Goal: Transaction & Acquisition: Purchase product/service

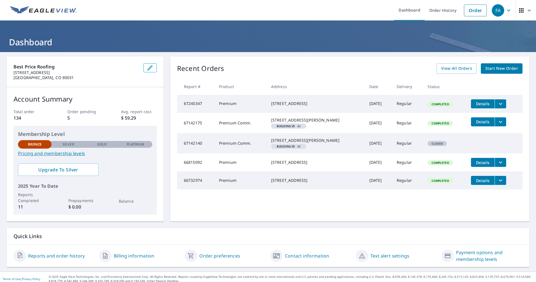
click at [497, 69] on span "Start New Order" at bounding box center [501, 68] width 33 height 7
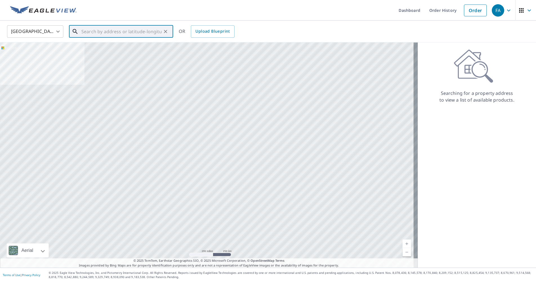
click at [99, 31] on input "text" at bounding box center [121, 32] width 80 height 16
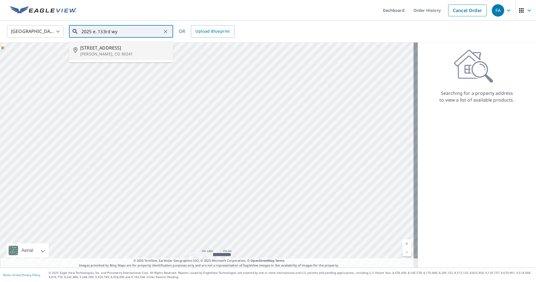
click at [93, 48] on span "[STREET_ADDRESS]" at bounding box center [124, 47] width 88 height 7
type input "[STREET_ADDRESS]"
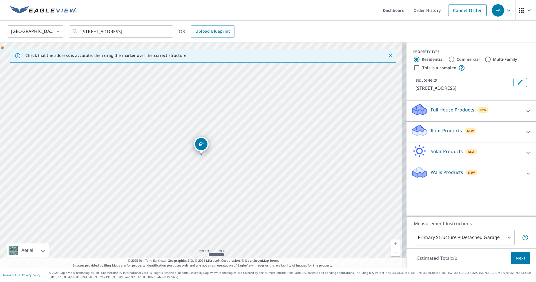
click at [434, 129] on p "Roof Products" at bounding box center [446, 130] width 31 height 7
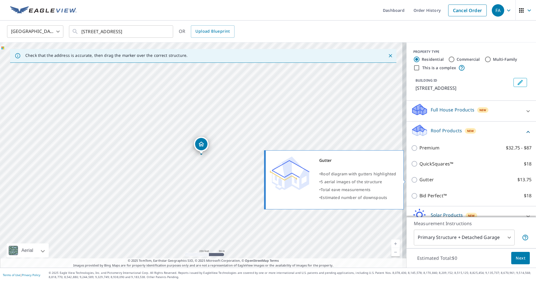
click at [411, 180] on input "Gutter $13.75" at bounding box center [415, 180] width 8 height 7
checkbox input "true"
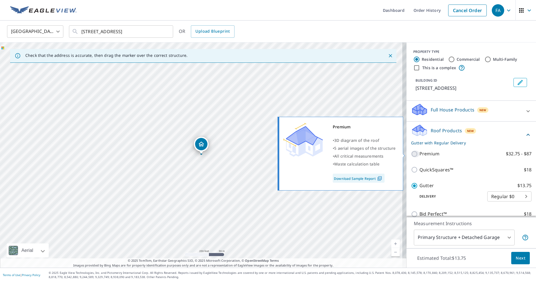
click at [412, 152] on input "Premium $32.75 - $87" at bounding box center [415, 154] width 8 height 7
checkbox input "true"
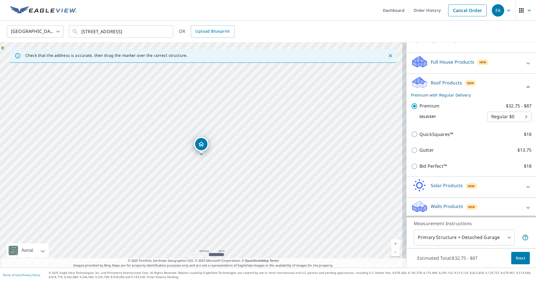
scroll to position [49, 0]
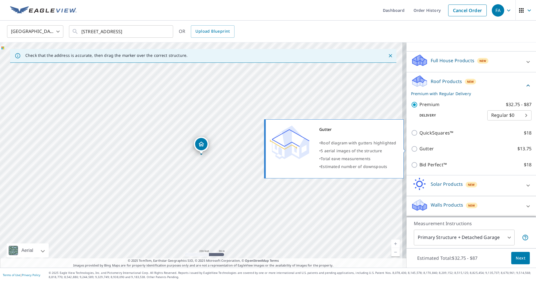
click at [411, 148] on input "Gutter $13.75" at bounding box center [415, 149] width 8 height 7
checkbox input "true"
checkbox input "false"
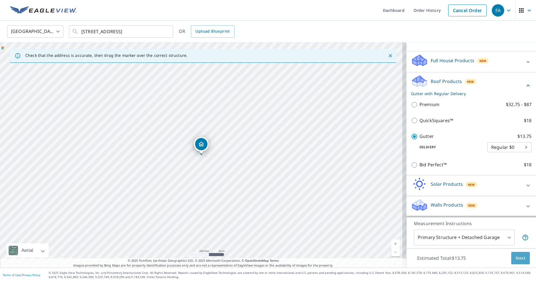
click at [518, 259] on span "Next" at bounding box center [521, 258] width 10 height 7
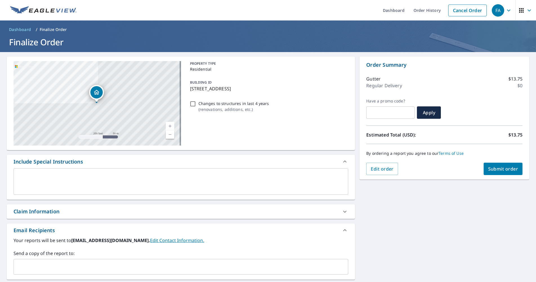
click at [491, 166] on button "Submit order" at bounding box center [503, 169] width 39 height 12
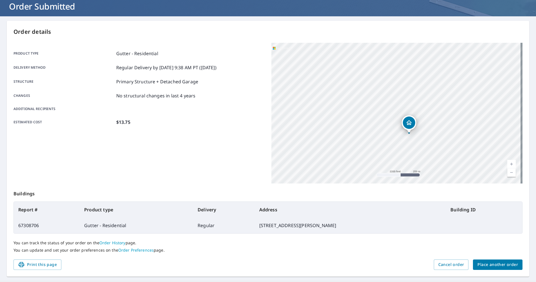
scroll to position [49, 0]
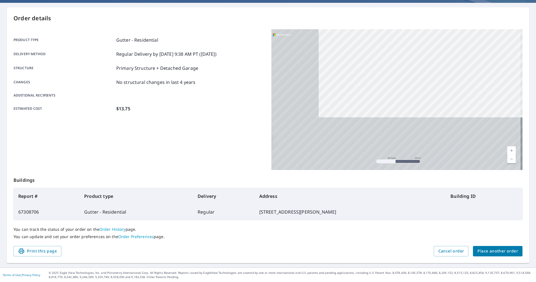
drag, startPoint x: 371, startPoint y: 108, endPoint x: 508, endPoint y: 53, distance: 148.5
click at [508, 53] on div "[STREET_ADDRESS]" at bounding box center [396, 99] width 251 height 141
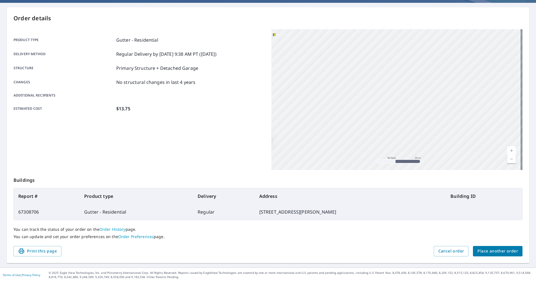
drag, startPoint x: 398, startPoint y: 117, endPoint x: 475, endPoint y: 52, distance: 100.9
click at [479, 51] on div "[STREET_ADDRESS]" at bounding box center [396, 99] width 251 height 141
click at [340, 90] on div "[STREET_ADDRESS]" at bounding box center [396, 99] width 251 height 141
click at [349, 80] on div "[STREET_ADDRESS]" at bounding box center [396, 99] width 251 height 141
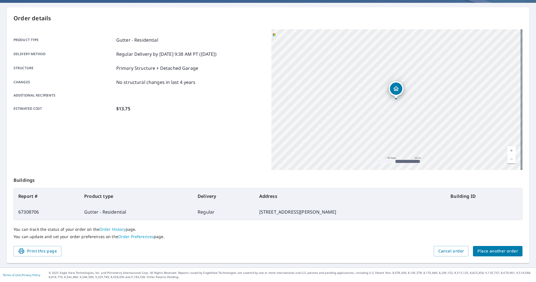
click at [349, 80] on div "[STREET_ADDRESS]" at bounding box center [396, 99] width 251 height 141
click at [392, 101] on div "[STREET_ADDRESS]" at bounding box center [396, 99] width 251 height 141
click at [394, 97] on div "Dropped pin, building 1, Residential property, 2025 E 133rd Way Thornton, CO 80…" at bounding box center [395, 96] width 7 height 6
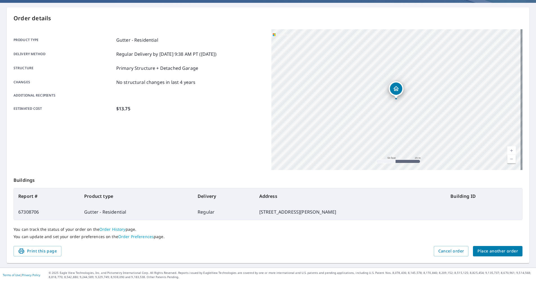
click at [394, 97] on div "Dropped pin, building 1, Residential property, 2025 E 133rd Way Thornton, CO 80…" at bounding box center [395, 96] width 7 height 6
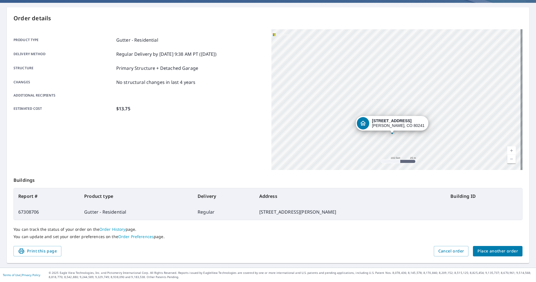
scroll to position [0, 0]
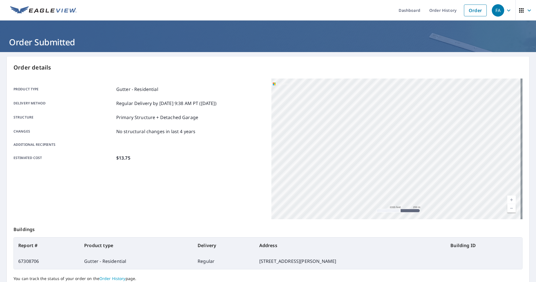
drag, startPoint x: 333, startPoint y: 121, endPoint x: 354, endPoint y: 93, distance: 34.6
click at [340, 83] on div "[STREET_ADDRESS]" at bounding box center [396, 149] width 251 height 141
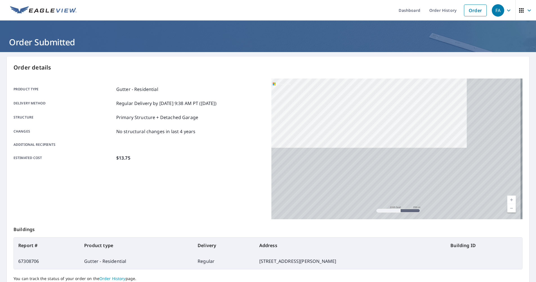
drag, startPoint x: 424, startPoint y: 181, endPoint x: 359, endPoint y: 56, distance: 140.9
click at [359, 57] on div "Order details Product type Gutter - Residential Delivery method Regular Deliver…" at bounding box center [268, 185] width 523 height 256
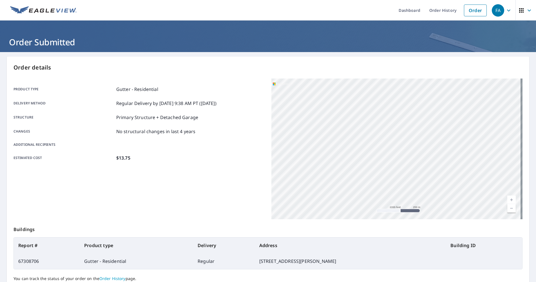
drag, startPoint x: 405, startPoint y: 145, endPoint x: 370, endPoint y: 82, distance: 71.7
click at [370, 82] on div "[STREET_ADDRESS]" at bounding box center [396, 149] width 251 height 141
drag, startPoint x: 407, startPoint y: 168, endPoint x: 377, endPoint y: 120, distance: 56.7
click at [378, 119] on div "[STREET_ADDRESS]" at bounding box center [396, 149] width 251 height 141
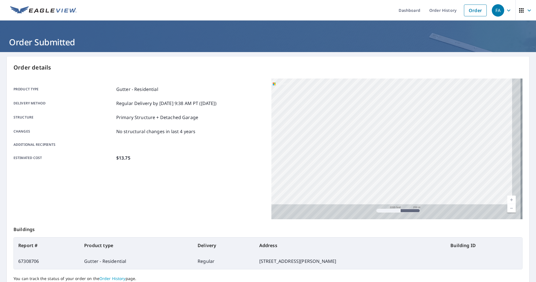
drag, startPoint x: 409, startPoint y: 182, endPoint x: 387, endPoint y: 117, distance: 68.8
click at [380, 106] on div "[STREET_ADDRESS]" at bounding box center [396, 149] width 251 height 141
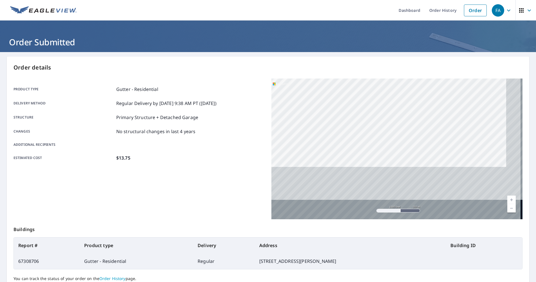
drag, startPoint x: 389, startPoint y: 113, endPoint x: 389, endPoint y: 109, distance: 3.5
click at [389, 109] on div "[STREET_ADDRESS]" at bounding box center [396, 149] width 251 height 141
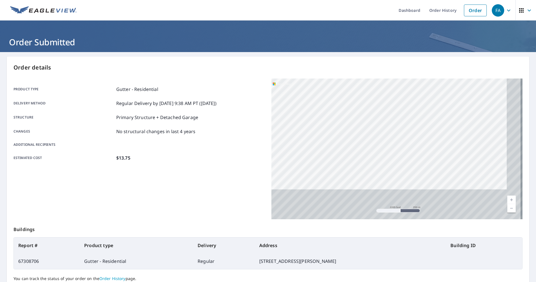
drag, startPoint x: 413, startPoint y: 176, endPoint x: 391, endPoint y: 126, distance: 54.6
click at [391, 126] on div "[STREET_ADDRESS]" at bounding box center [396, 149] width 251 height 141
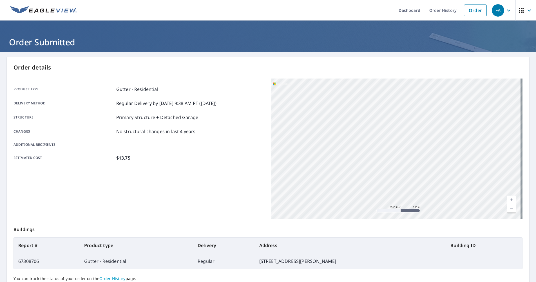
drag, startPoint x: 401, startPoint y: 177, endPoint x: 398, endPoint y: 159, distance: 18.3
click at [398, 159] on div "[STREET_ADDRESS]" at bounding box center [396, 149] width 251 height 141
drag, startPoint x: 391, startPoint y: 162, endPoint x: 389, endPoint y: 151, distance: 11.7
click at [389, 151] on div "[STREET_ADDRESS]" at bounding box center [396, 149] width 251 height 141
drag, startPoint x: 368, startPoint y: 187, endPoint x: 379, endPoint y: 166, distance: 23.5
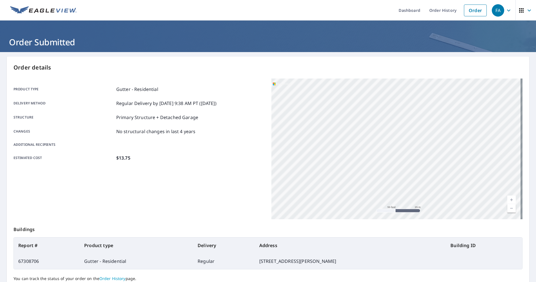
click at [379, 166] on div "[STREET_ADDRESS]" at bounding box center [396, 149] width 251 height 141
drag, startPoint x: 386, startPoint y: 140, endPoint x: 389, endPoint y: 175, distance: 35.0
click at [389, 175] on div "[STREET_ADDRESS]" at bounding box center [396, 149] width 251 height 141
click at [378, 157] on div "[STREET_ADDRESS]" at bounding box center [396, 149] width 251 height 141
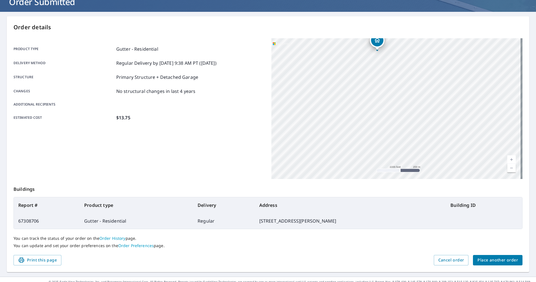
scroll to position [49, 0]
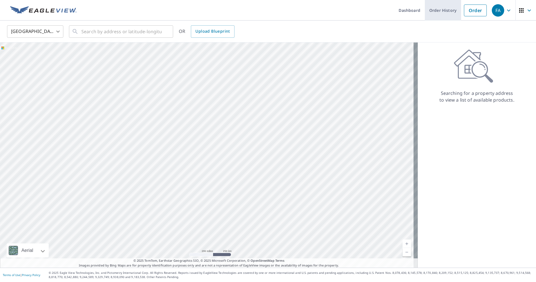
click at [442, 9] on link "Order History" at bounding box center [443, 10] width 36 height 21
